Goal: Transaction & Acquisition: Purchase product/service

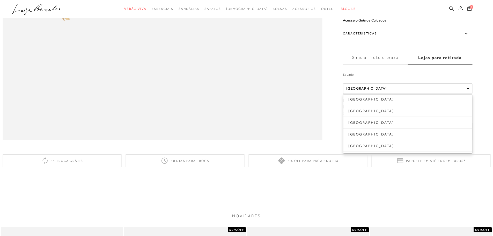
click at [453, 9] on icon at bounding box center [451, 8] width 5 height 5
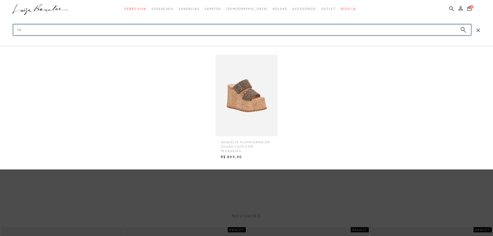
type input "T"
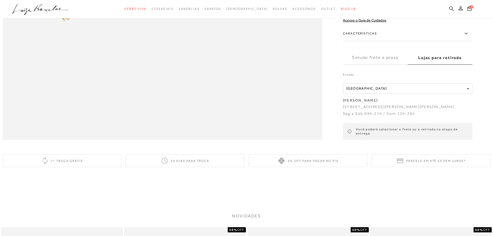
click at [451, 10] on icon at bounding box center [451, 8] width 5 height 5
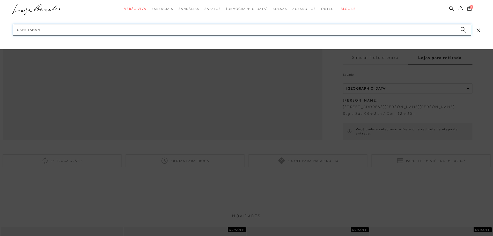
click at [288, 34] on input "CAFE TAMAN" at bounding box center [242, 29] width 458 height 11
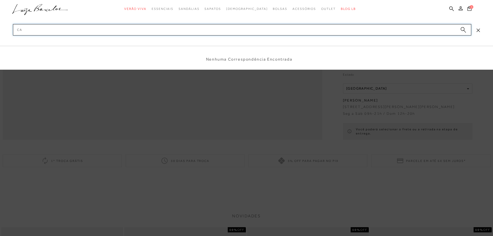
type input "C"
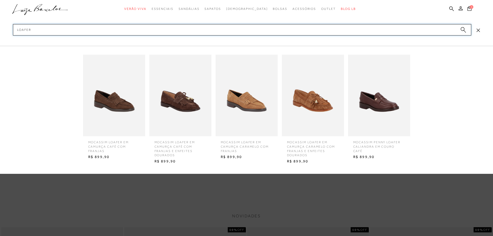
type input "LOAFER"
click at [185, 113] on img at bounding box center [180, 95] width 62 height 81
